Goal: Task Accomplishment & Management: Use online tool/utility

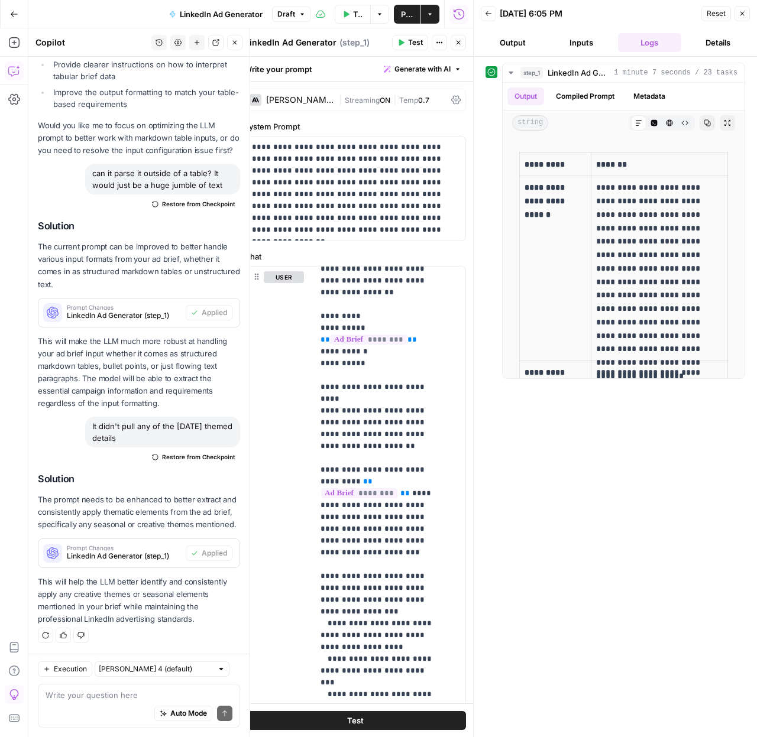
scroll to position [360, 0]
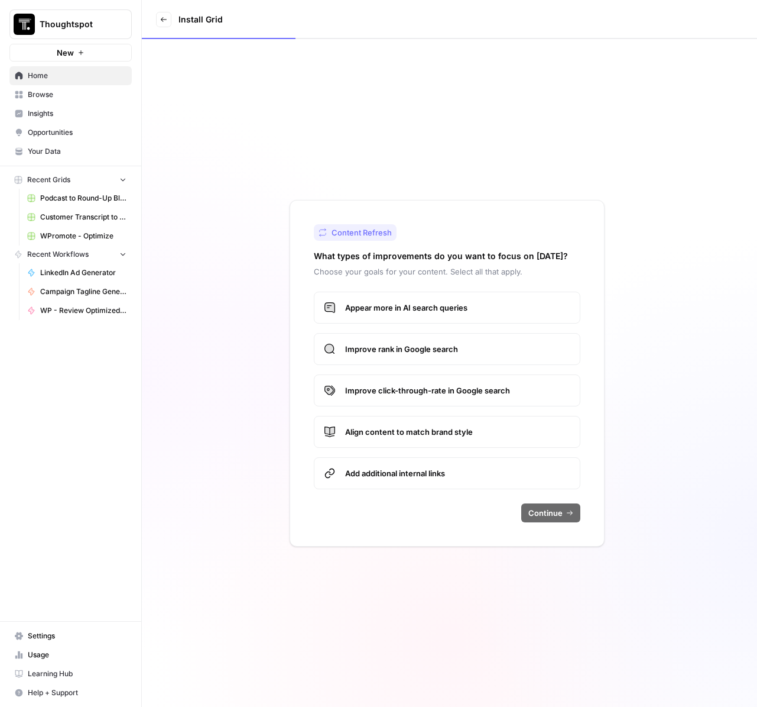
click at [85, 237] on span "WPromote - Optimize" at bounding box center [83, 236] width 86 height 11
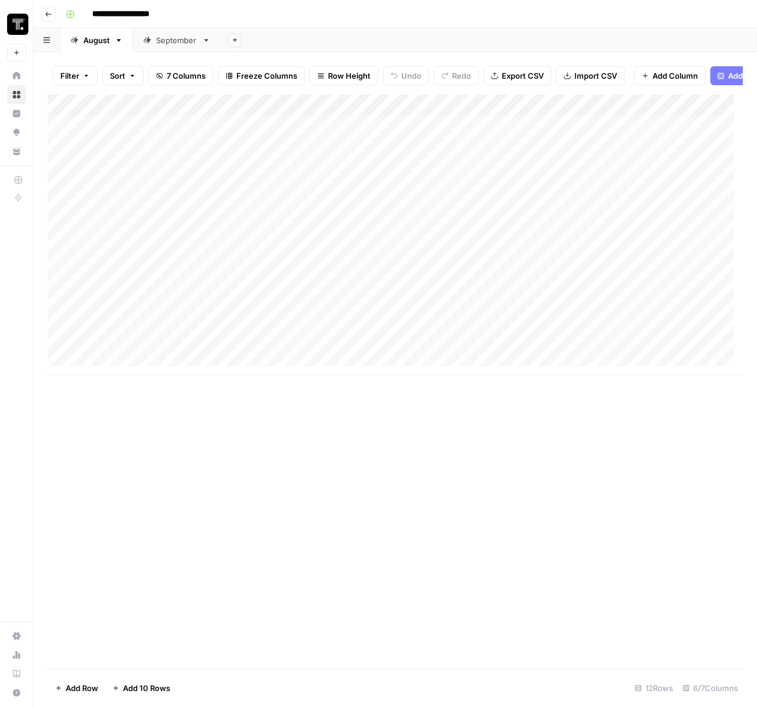
scroll to position [9, 0]
click at [155, 367] on div "Add Column" at bounding box center [395, 235] width 695 height 280
click at [128, 332] on div "Add Column" at bounding box center [395, 245] width 695 height 300
click at [129, 337] on div "Add Column" at bounding box center [395, 245] width 695 height 300
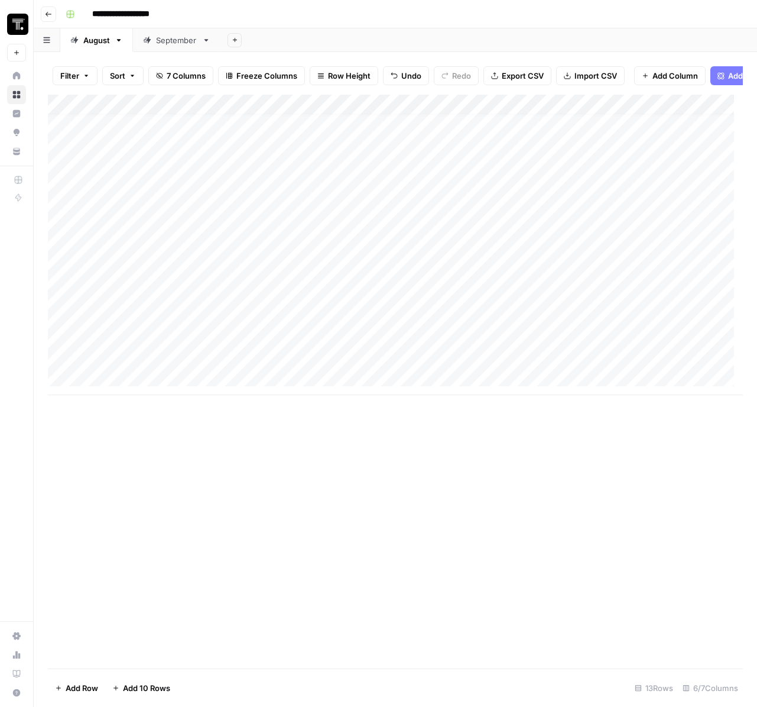
click at [111, 368] on div "Add Column" at bounding box center [395, 245] width 695 height 300
type textarea "**********"
click at [364, 370] on div "Add Column" at bounding box center [395, 245] width 695 height 300
click at [366, 347] on div "Add Column" at bounding box center [395, 245] width 695 height 300
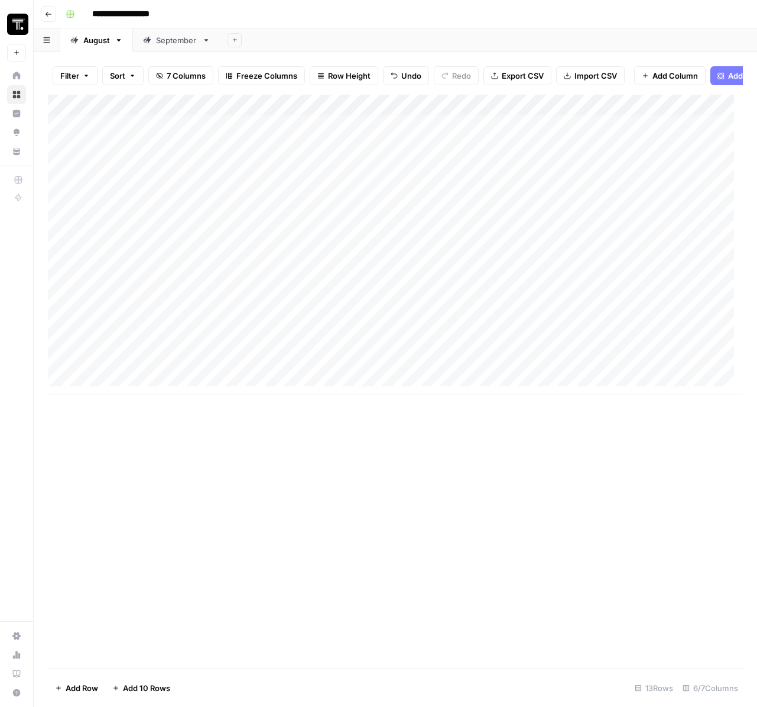
click at [366, 347] on div "Add Column" at bounding box center [395, 245] width 695 height 300
click at [366, 347] on input "**********" at bounding box center [296, 348] width 189 height 14
click at [348, 368] on div "Add Column" at bounding box center [395, 245] width 695 height 300
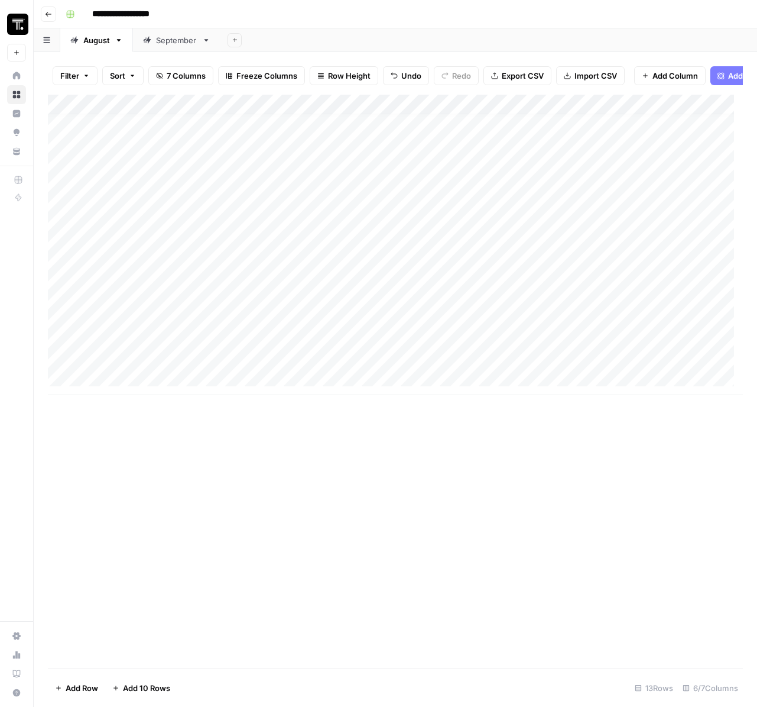
click at [348, 368] on div "Add Column" at bounding box center [395, 245] width 695 height 300
type input "**********"
click at [644, 363] on div "Add Column" at bounding box center [395, 245] width 695 height 300
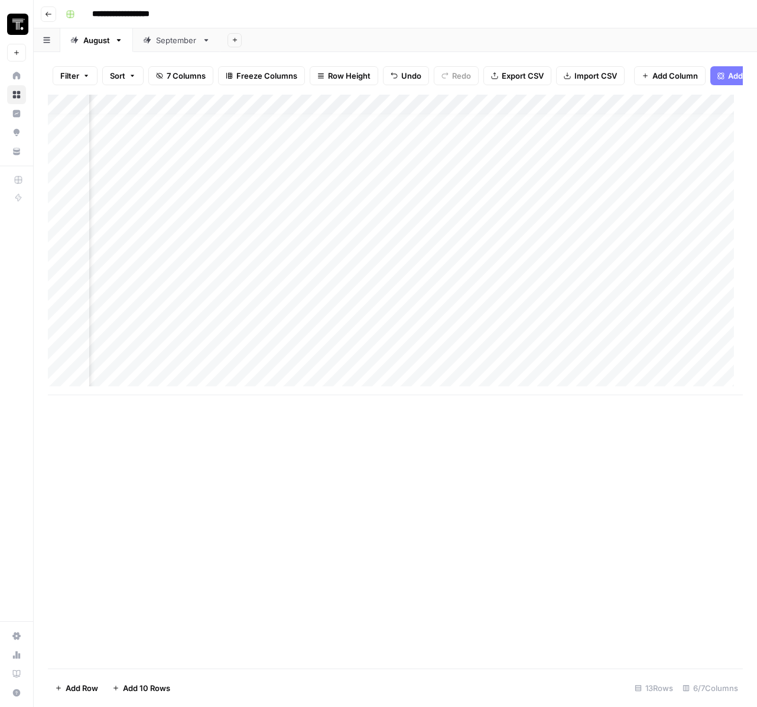
click at [323, 365] on div "Add Column" at bounding box center [395, 245] width 695 height 300
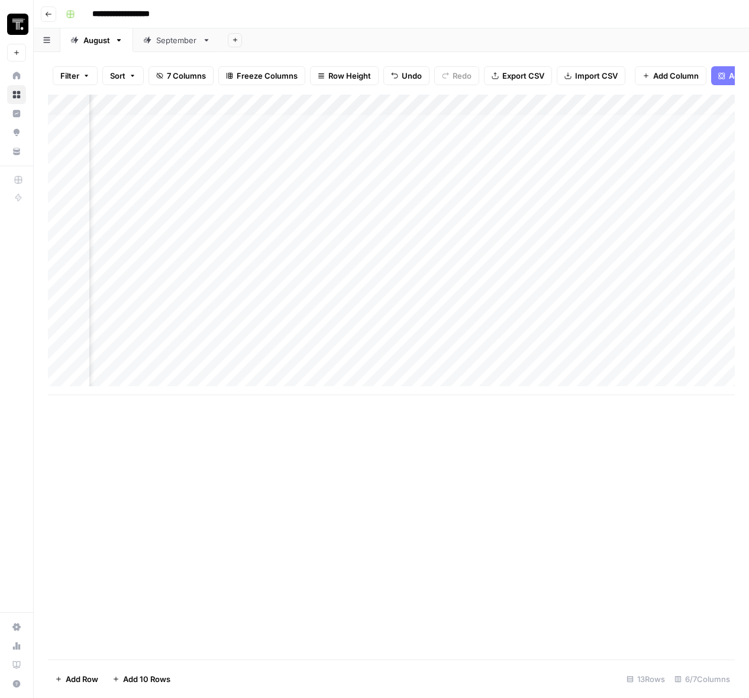
click at [323, 365] on div at bounding box center [323, 365] width 172 height 22
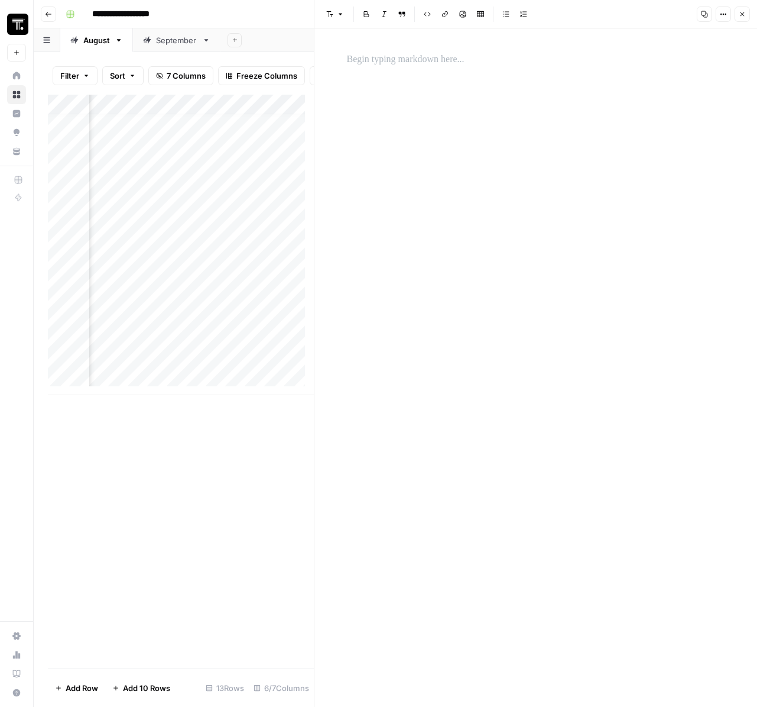
click at [739, 17] on icon "button" at bounding box center [742, 14] width 7 height 7
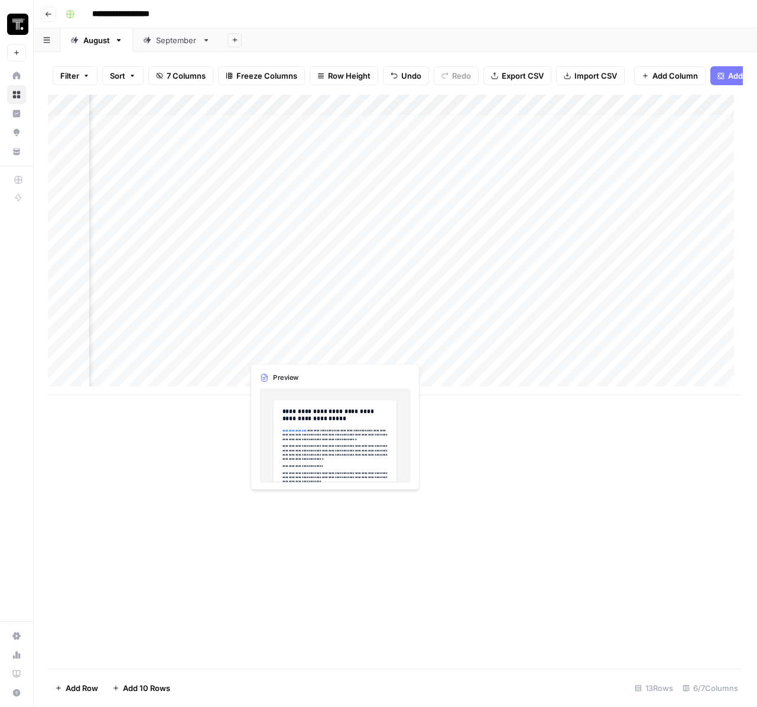
click at [309, 346] on div "Add Column" at bounding box center [395, 245] width 695 height 300
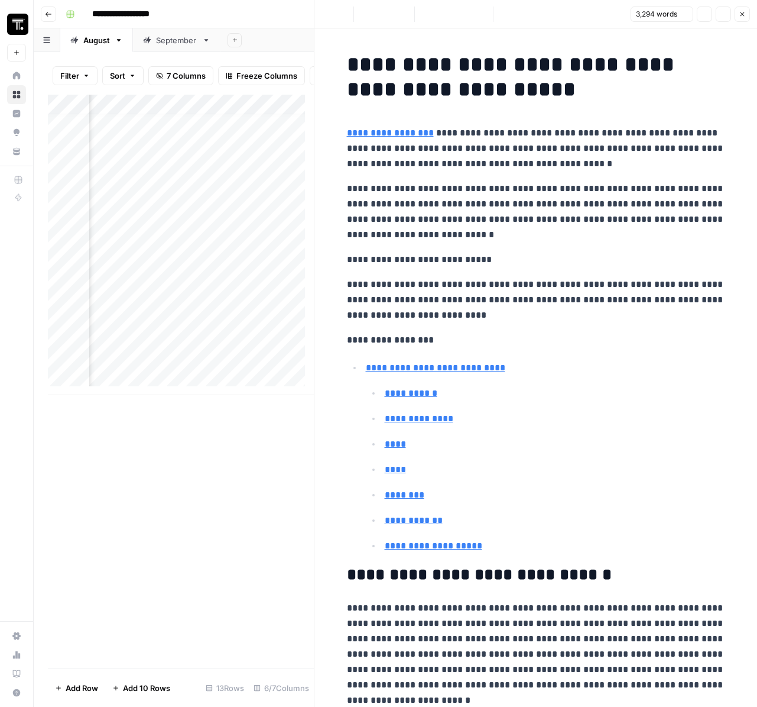
click at [468, 224] on p "**********" at bounding box center [536, 211] width 378 height 61
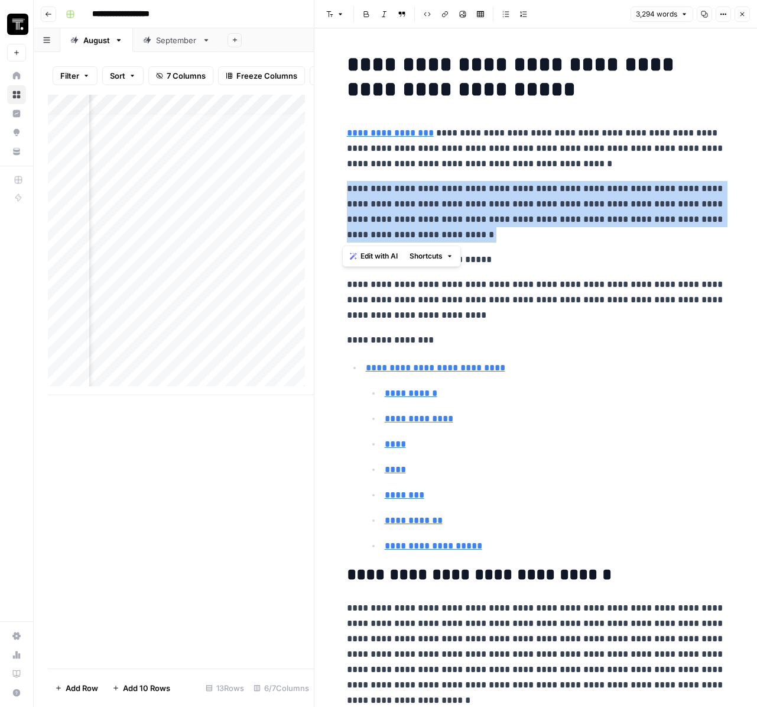
click at [468, 224] on p "**********" at bounding box center [536, 211] width 378 height 61
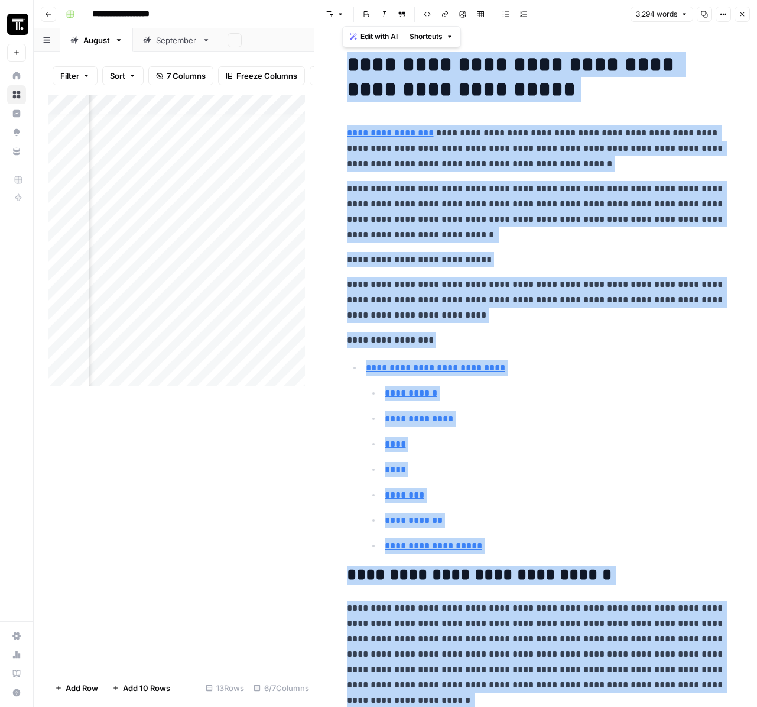
copy div "**********"
click at [747, 16] on button "Close" at bounding box center [742, 14] width 15 height 15
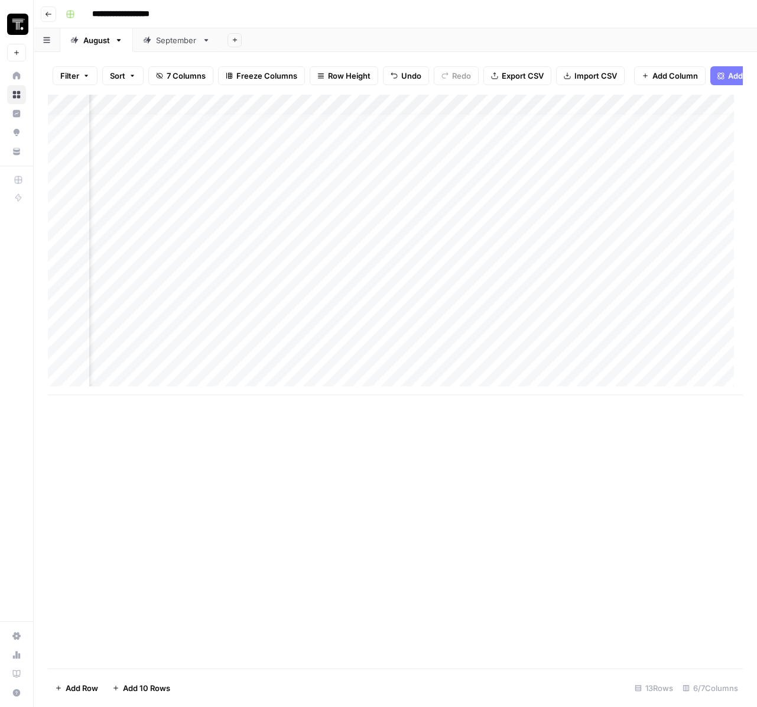
click at [314, 363] on div "Add Column" at bounding box center [395, 245] width 695 height 300
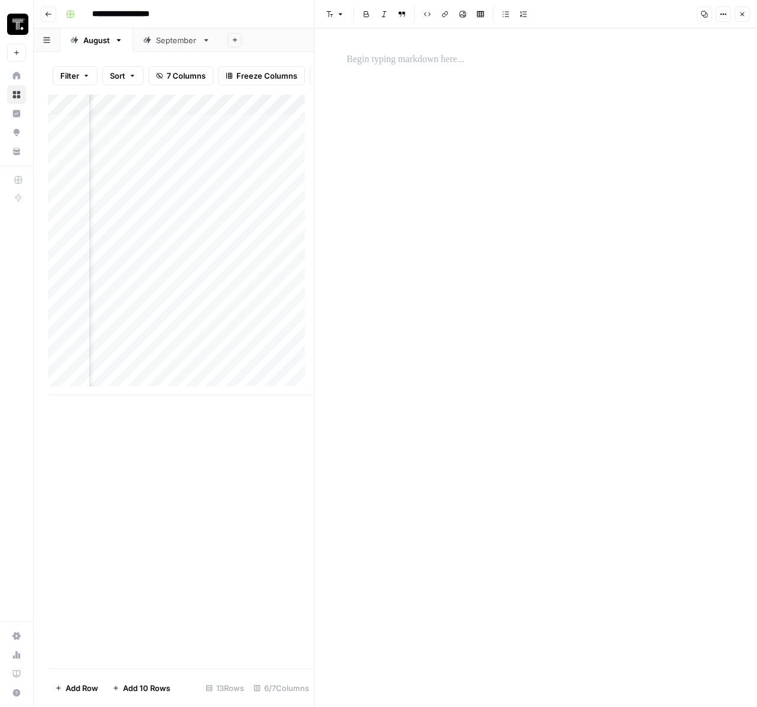
click at [394, 143] on div at bounding box center [536, 367] width 393 height 678
click at [409, 61] on p at bounding box center [536, 59] width 378 height 15
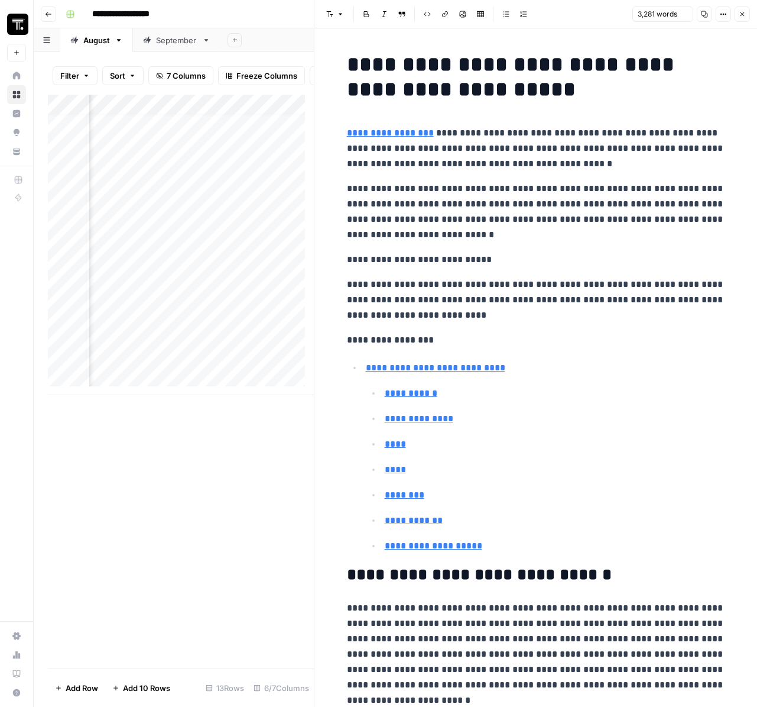
scroll to position [8484, 0]
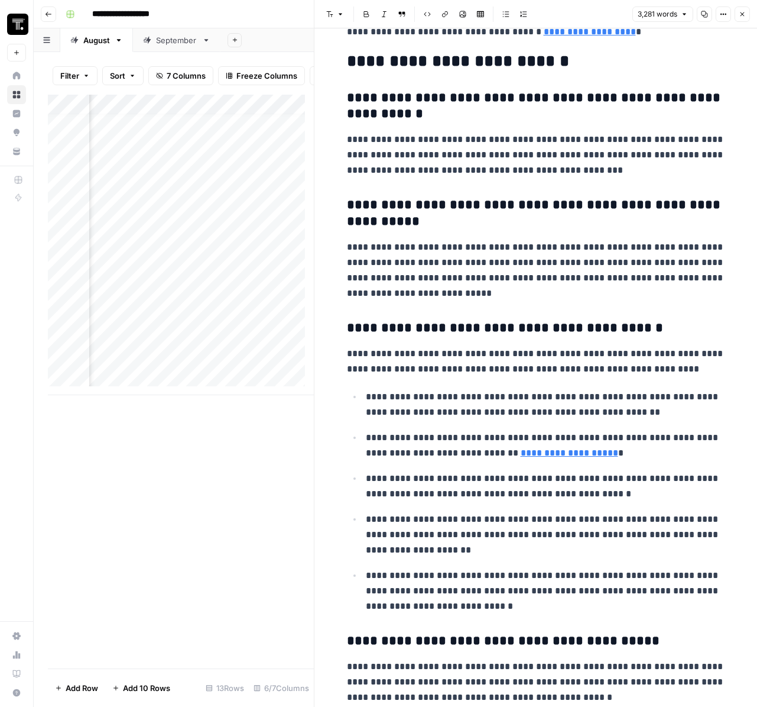
click at [742, 14] on icon "button" at bounding box center [743, 14] width 4 height 4
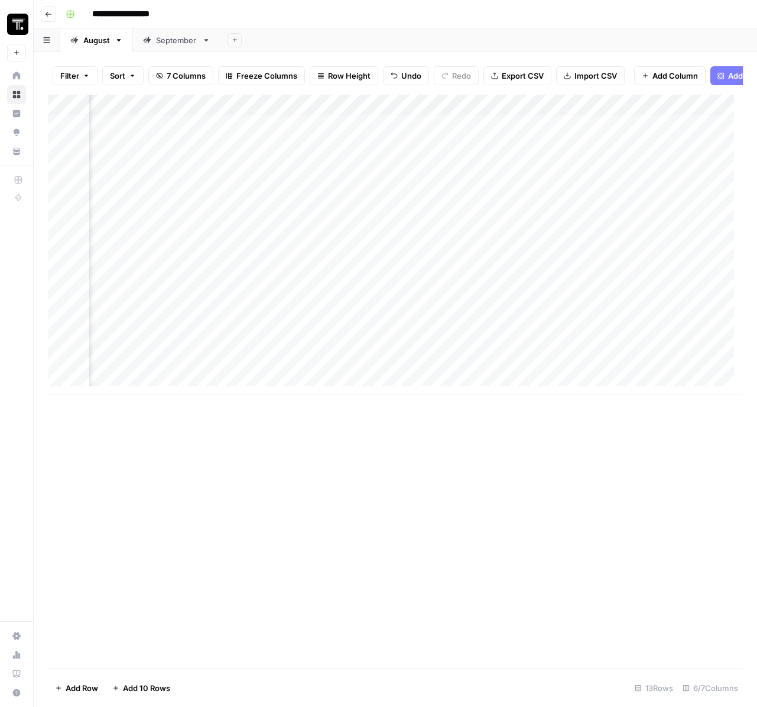
click at [491, 365] on div "Add Column" at bounding box center [395, 245] width 695 height 300
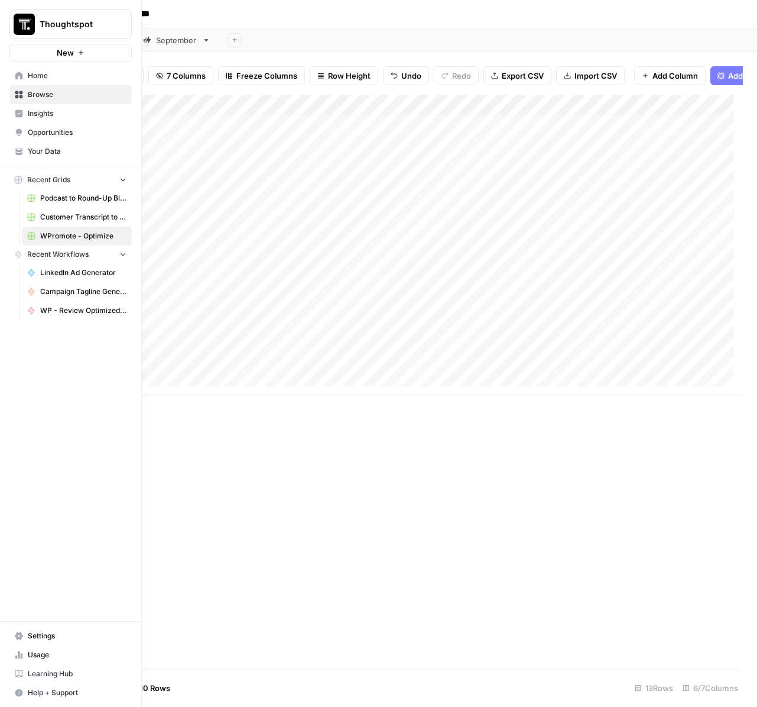
click at [40, 77] on span "Home" at bounding box center [77, 75] width 99 height 11
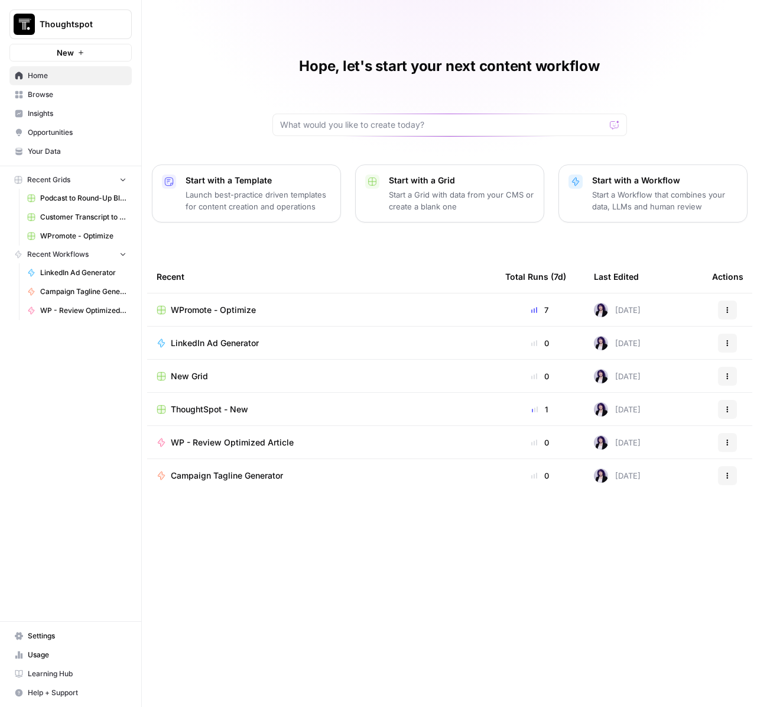
click at [66, 98] on span "Browse" at bounding box center [77, 94] width 99 height 11
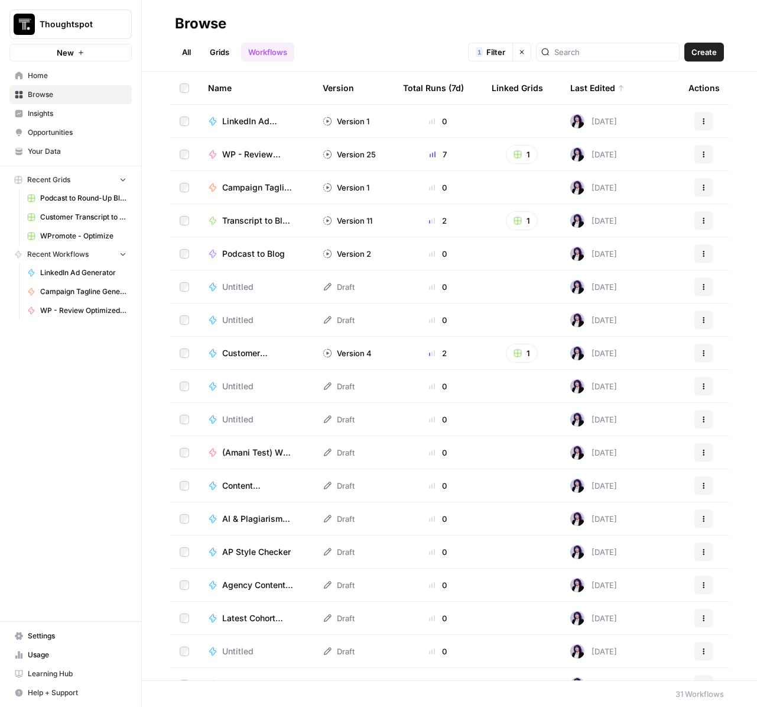
click at [219, 48] on link "Grids" at bounding box center [220, 52] width 34 height 19
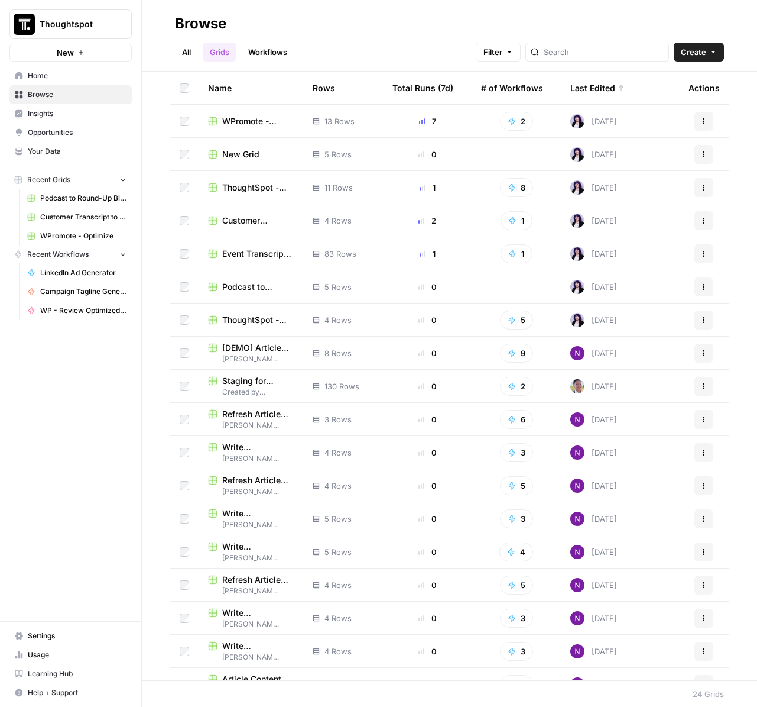
click at [623, 45] on div at bounding box center [598, 52] width 144 height 19
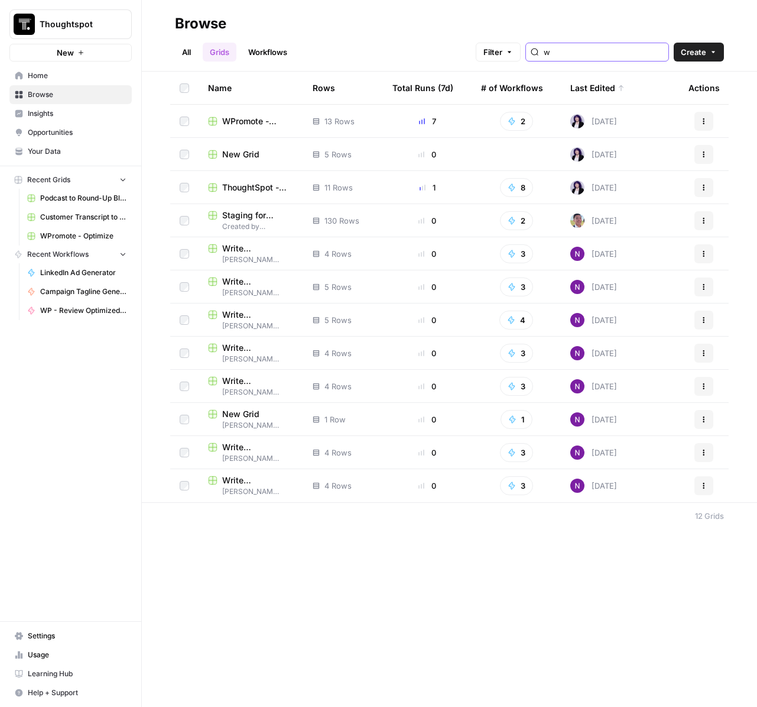
type input "w"
click at [247, 182] on span "ThoughtSpot - New" at bounding box center [258, 188] width 72 height 12
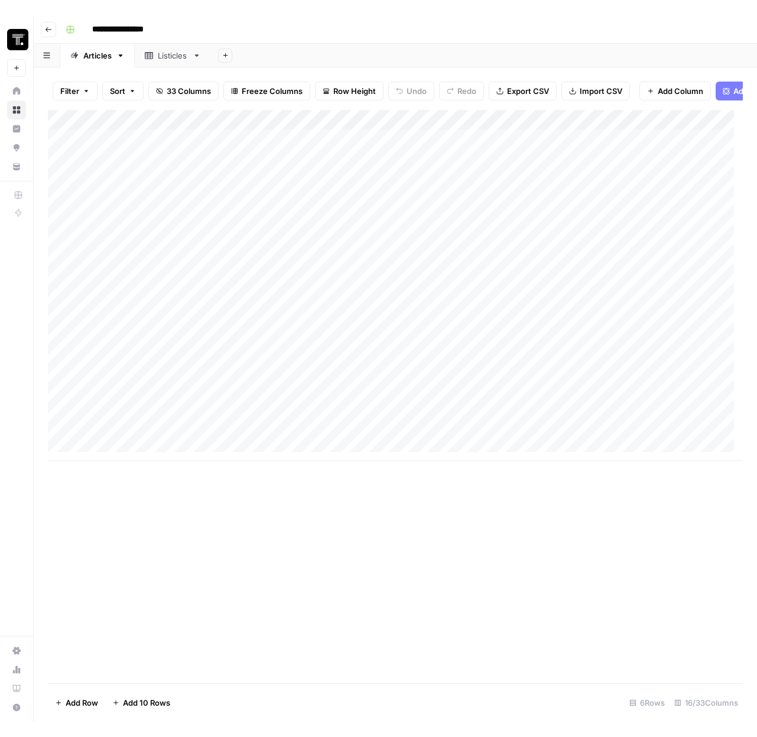
scroll to position [0, 5]
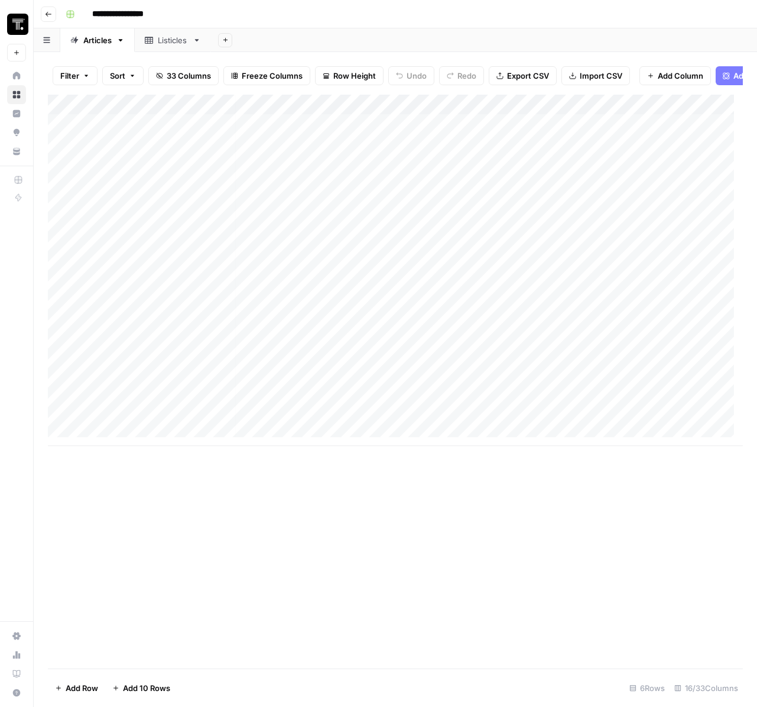
click at [313, 407] on div "Add Column" at bounding box center [395, 270] width 695 height 351
click at [319, 403] on div "Add Column" at bounding box center [395, 270] width 695 height 351
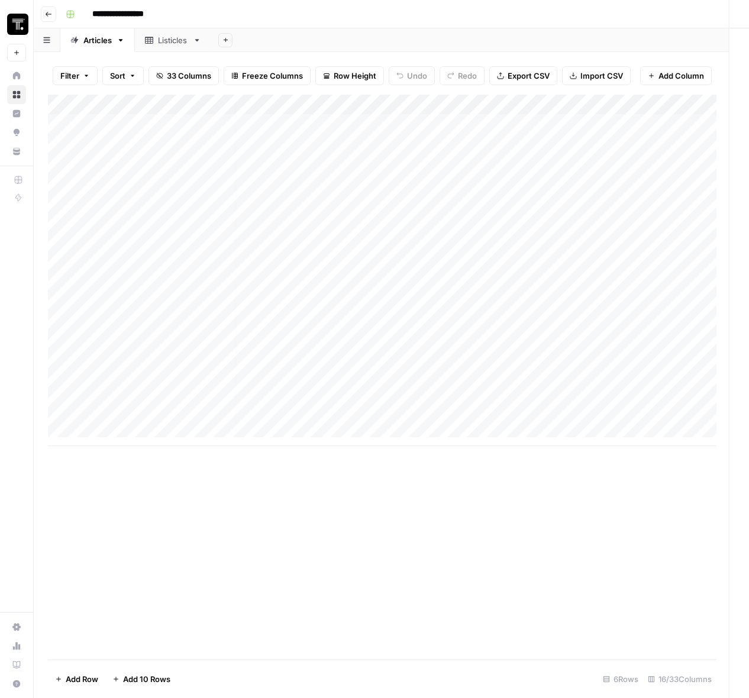
click at [319, 403] on div at bounding box center [325, 409] width 192 height 54
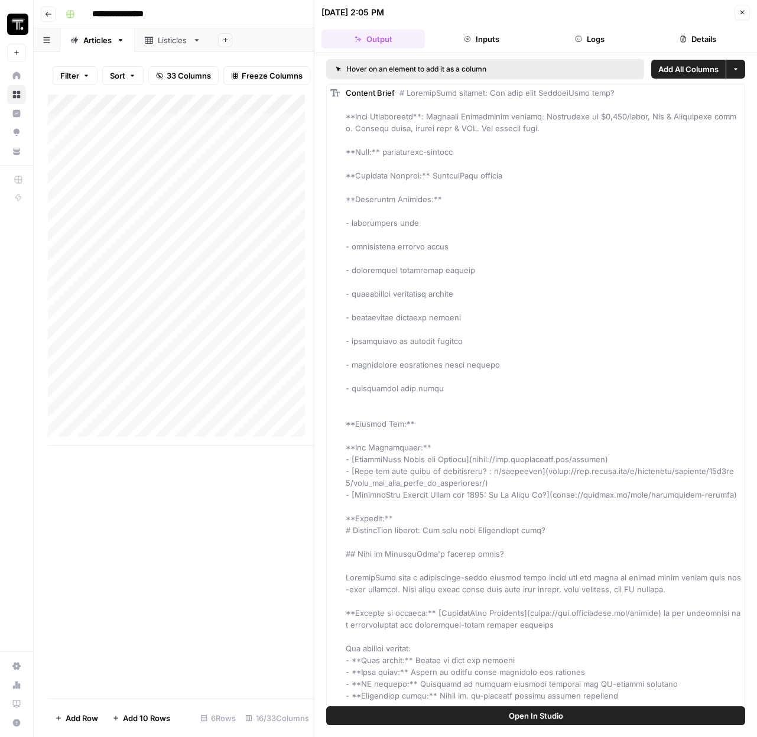
click at [747, 15] on button "Close" at bounding box center [742, 12] width 15 height 15
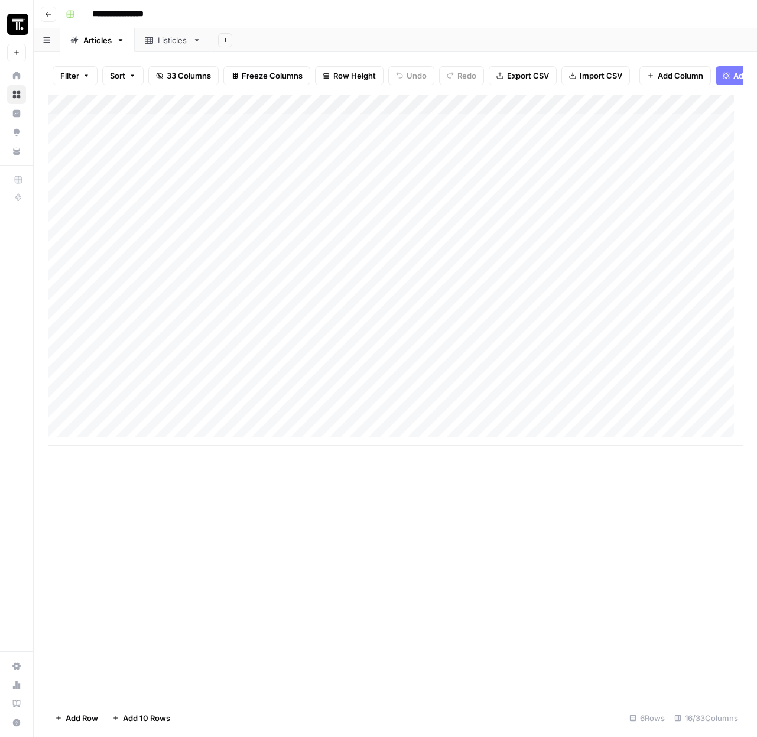
click at [472, 404] on div "Add Column" at bounding box center [395, 270] width 695 height 351
